Goal: Information Seeking & Learning: Learn about a topic

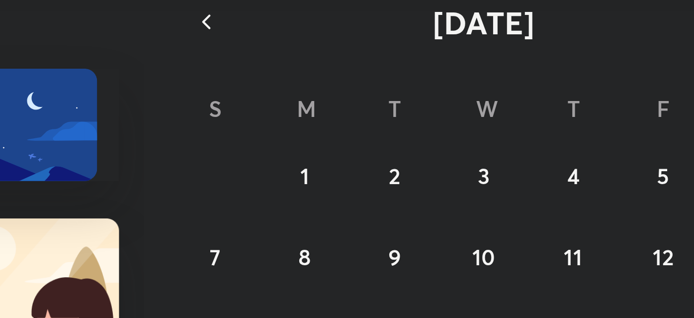
scroll to position [618, 0]
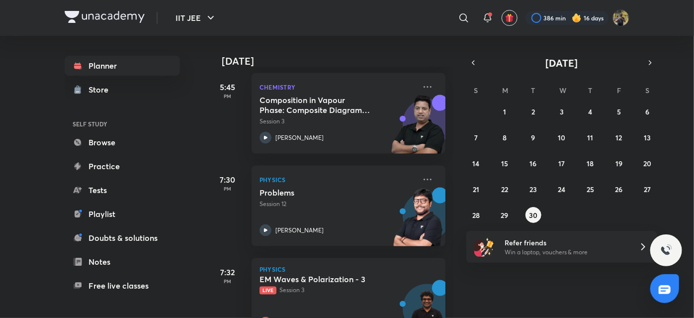
scroll to position [734, 0]
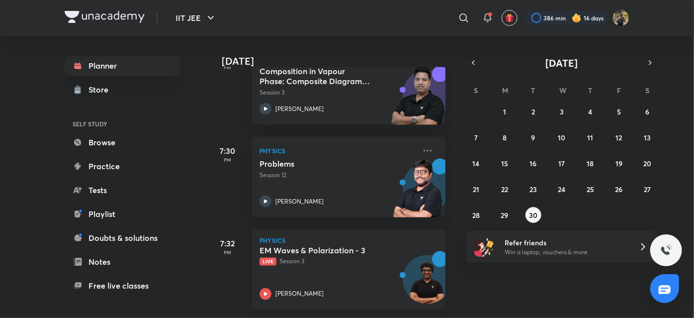
click at [339, 274] on div "EM Waves & Polarization - 3 Live Session 3 Janardanudu Thallaparthi" at bounding box center [338, 272] width 156 height 55
